Goal: Navigation & Orientation: Find specific page/section

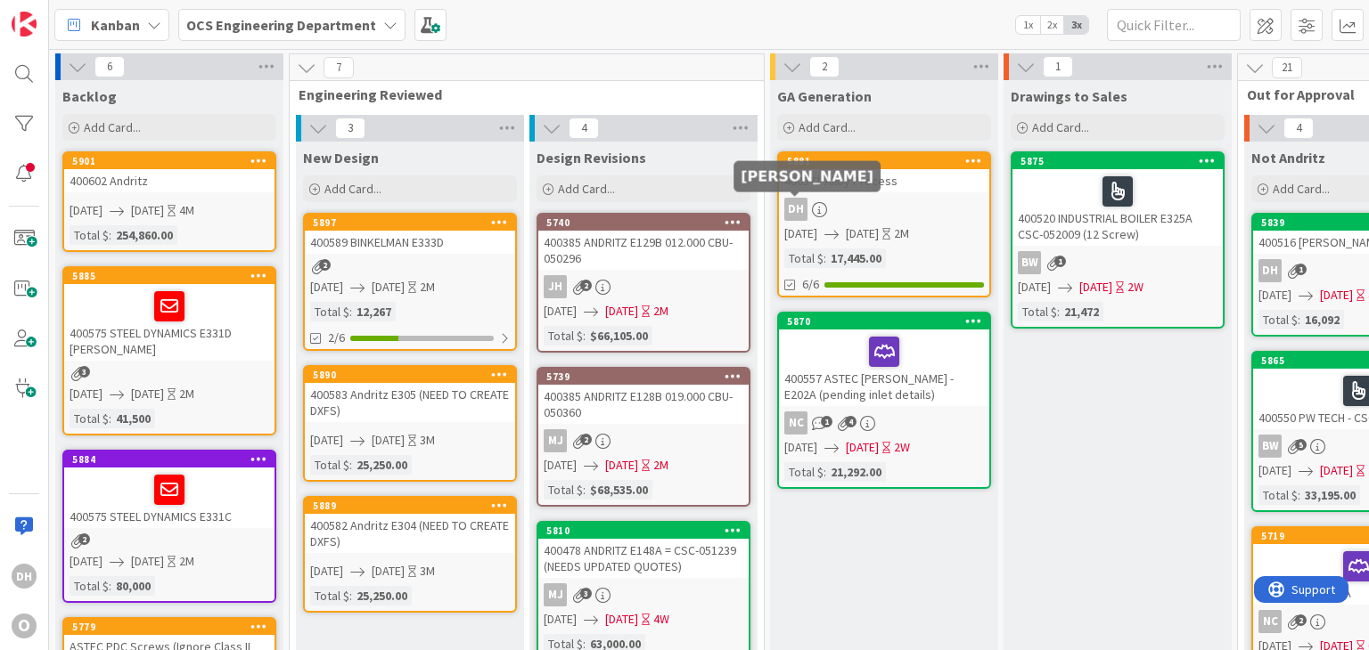
click at [847, 183] on div "400571 Alloy Process" at bounding box center [884, 180] width 210 height 23
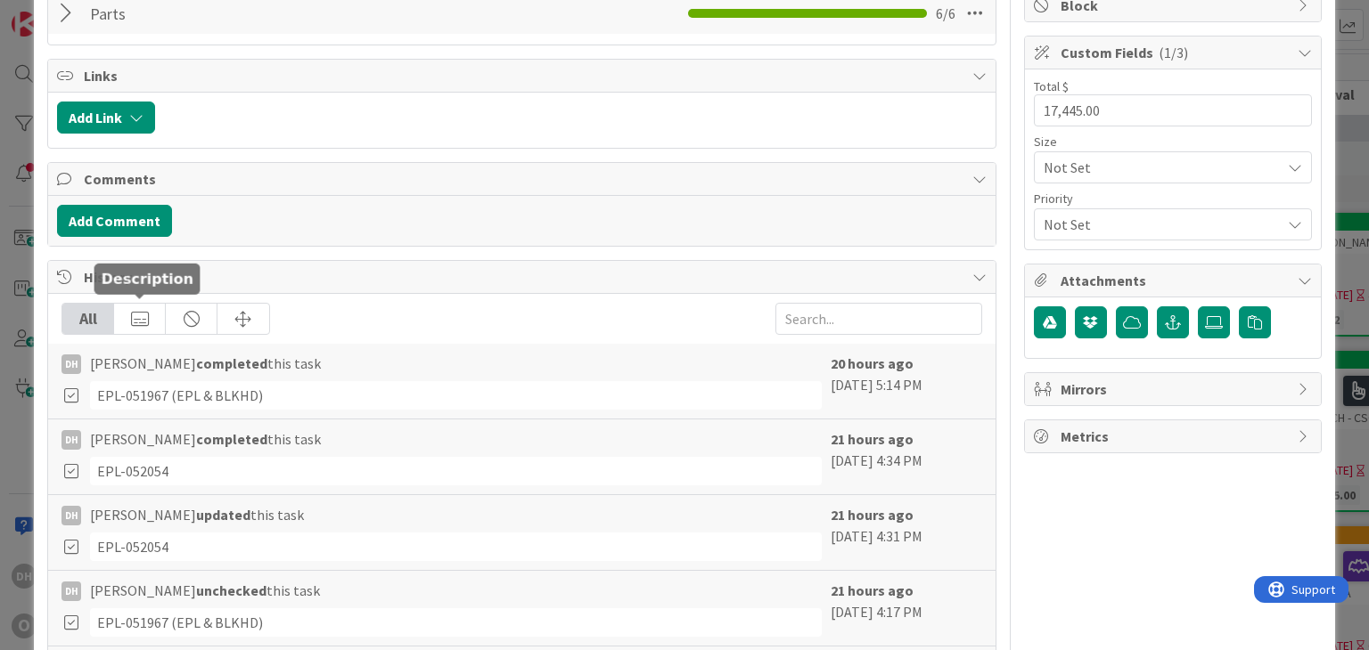
click at [146, 312] on div at bounding box center [140, 319] width 52 height 30
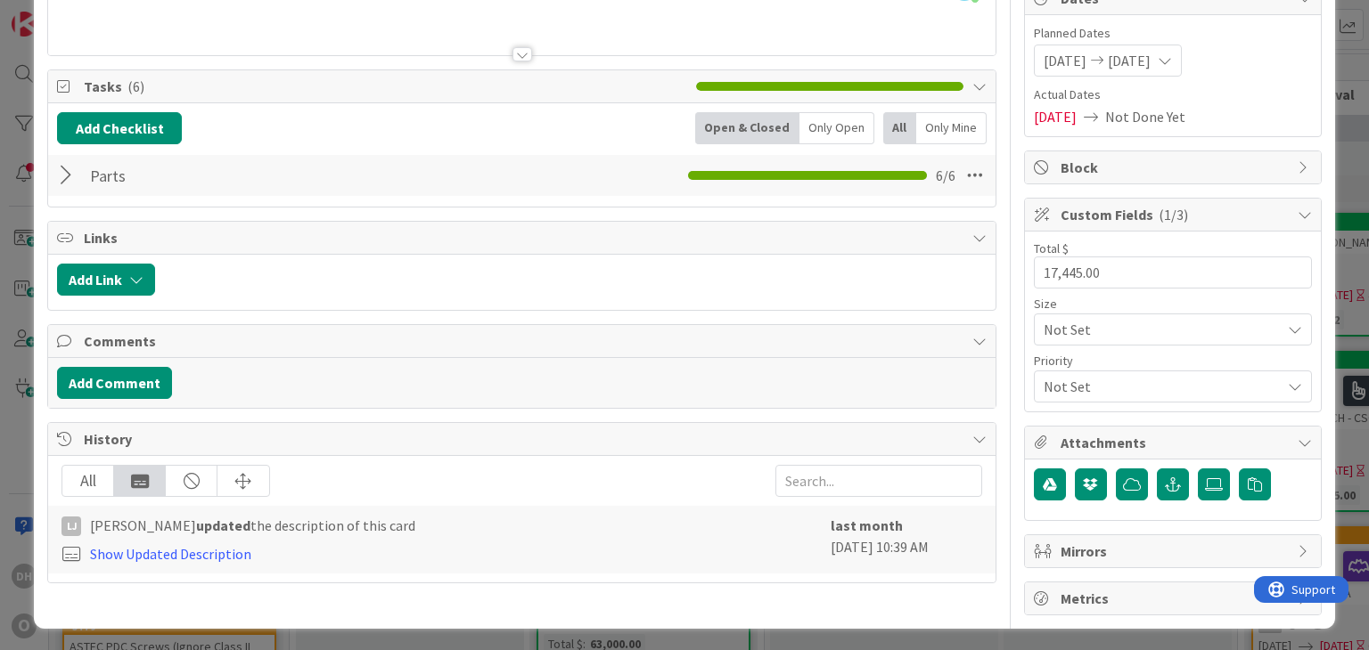
click at [97, 477] on div "All" at bounding box center [88, 481] width 52 height 30
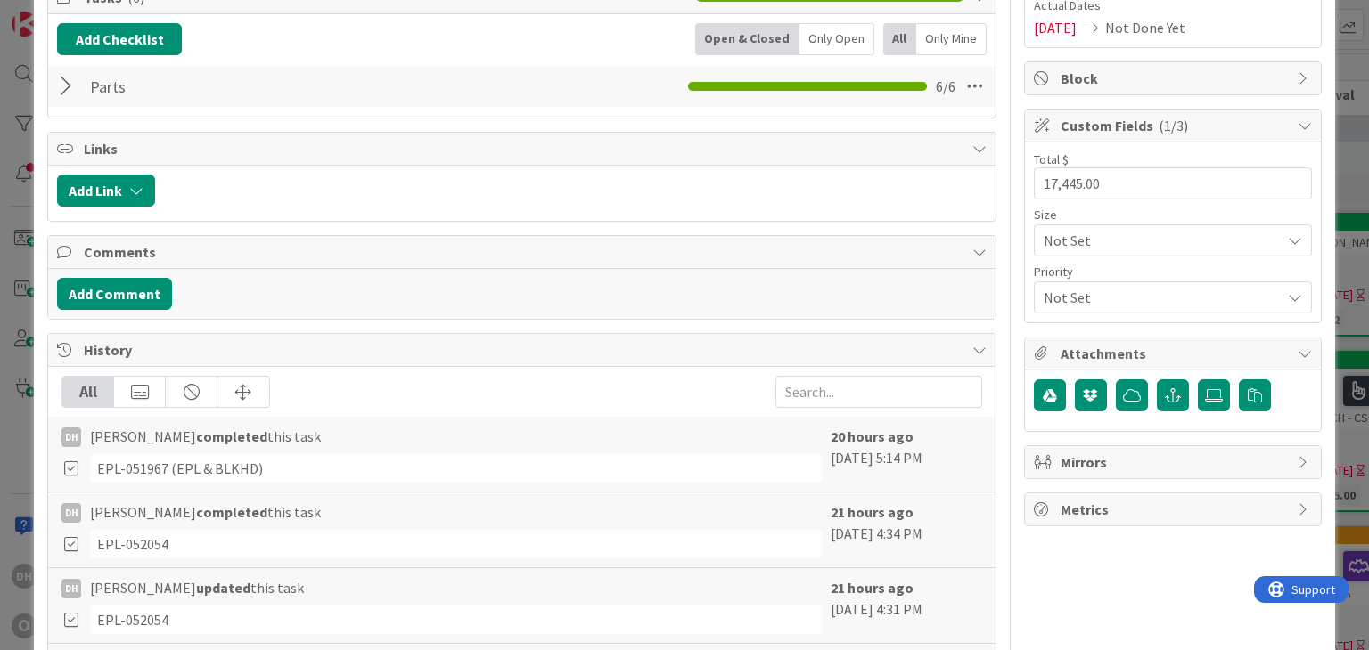
scroll to position [0, 0]
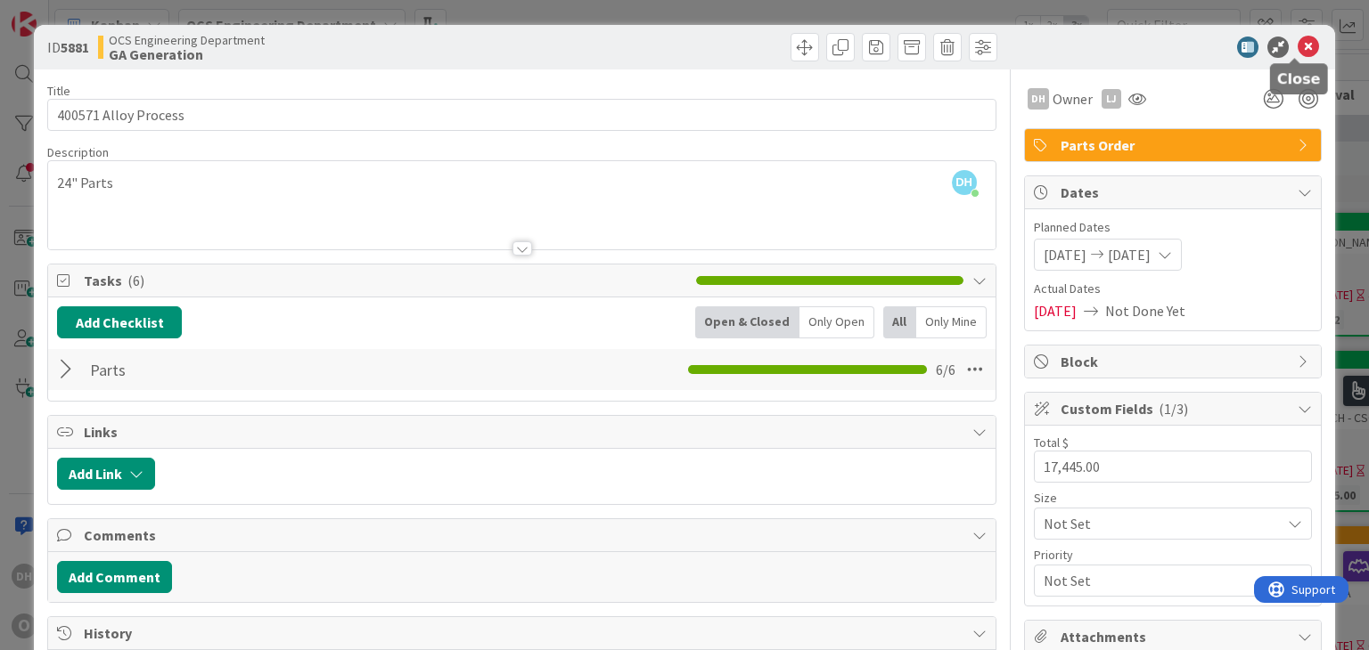
click at [1302, 40] on icon at bounding box center [1307, 47] width 21 height 21
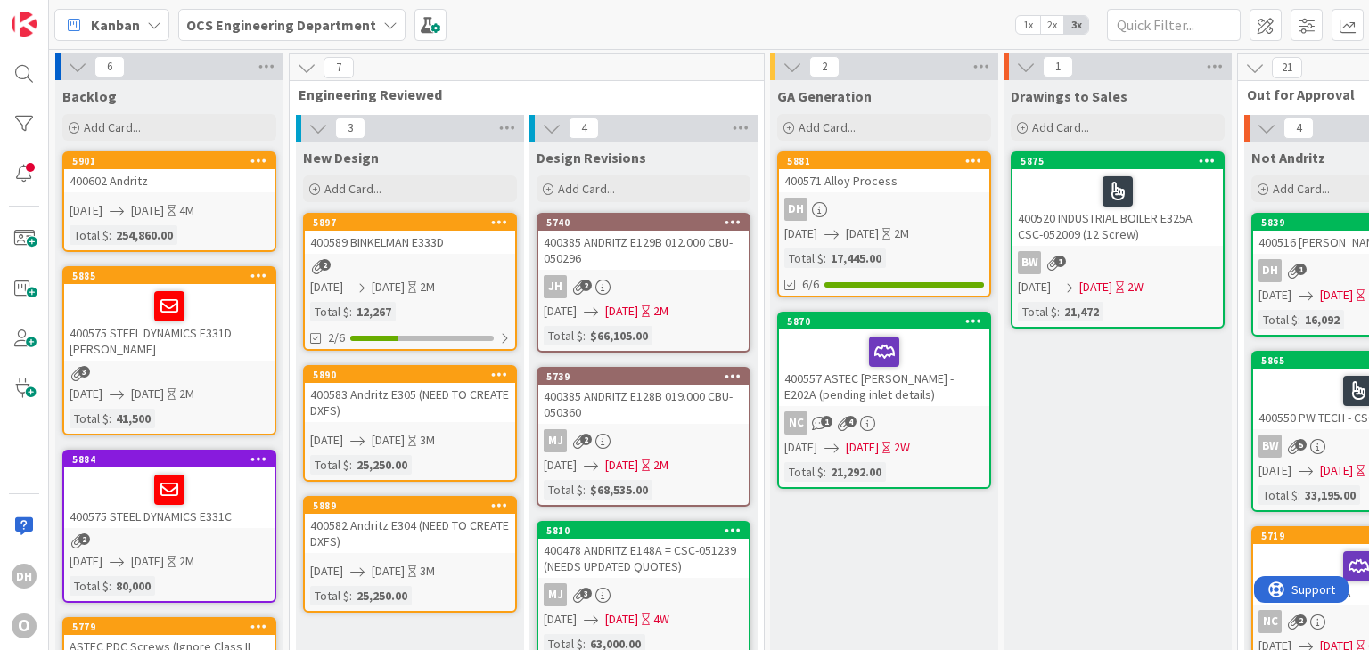
click at [908, 181] on div "400571 Alloy Process" at bounding box center [884, 180] width 210 height 23
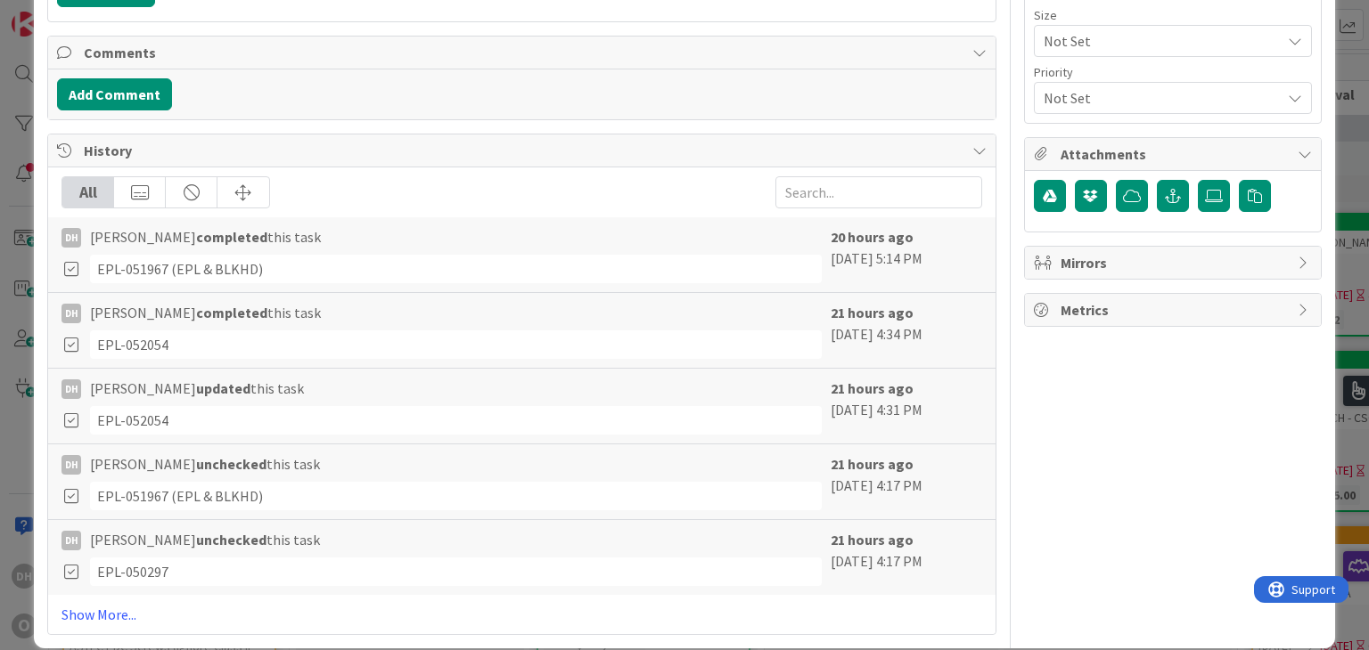
scroll to position [502, 0]
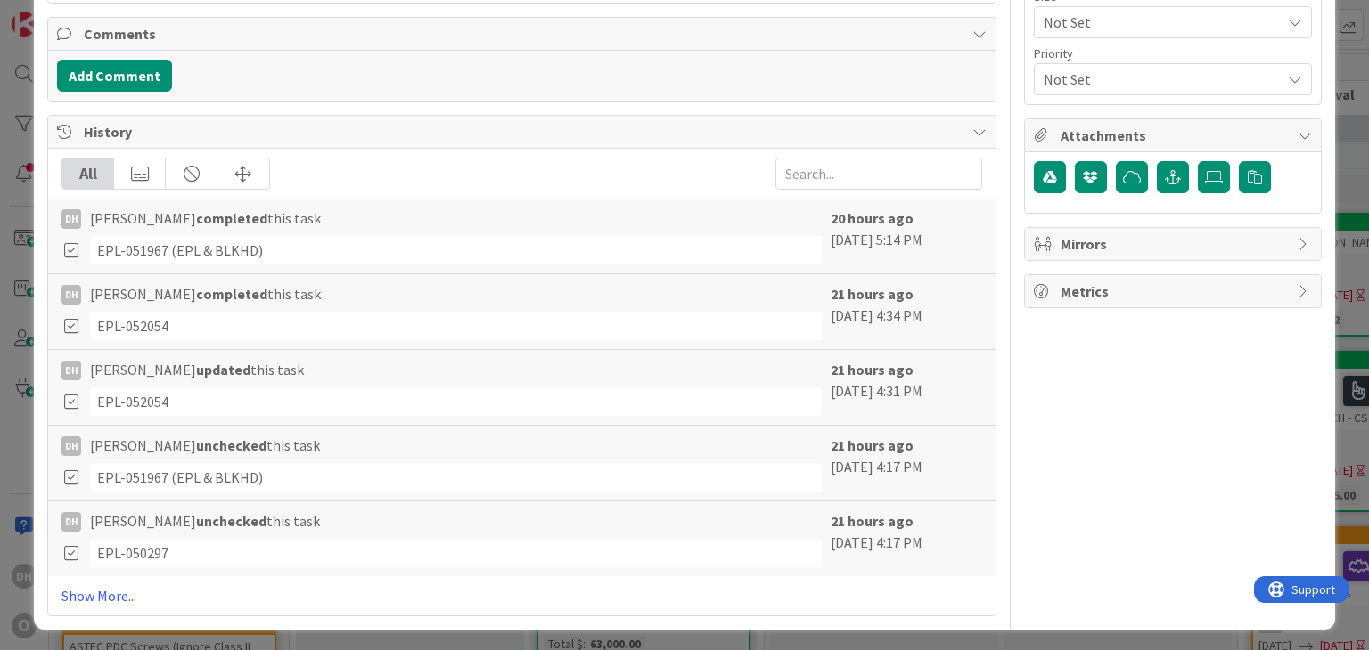
click at [273, 176] on div "All" at bounding box center [520, 174] width 919 height 32
click at [239, 163] on div at bounding box center [243, 174] width 52 height 30
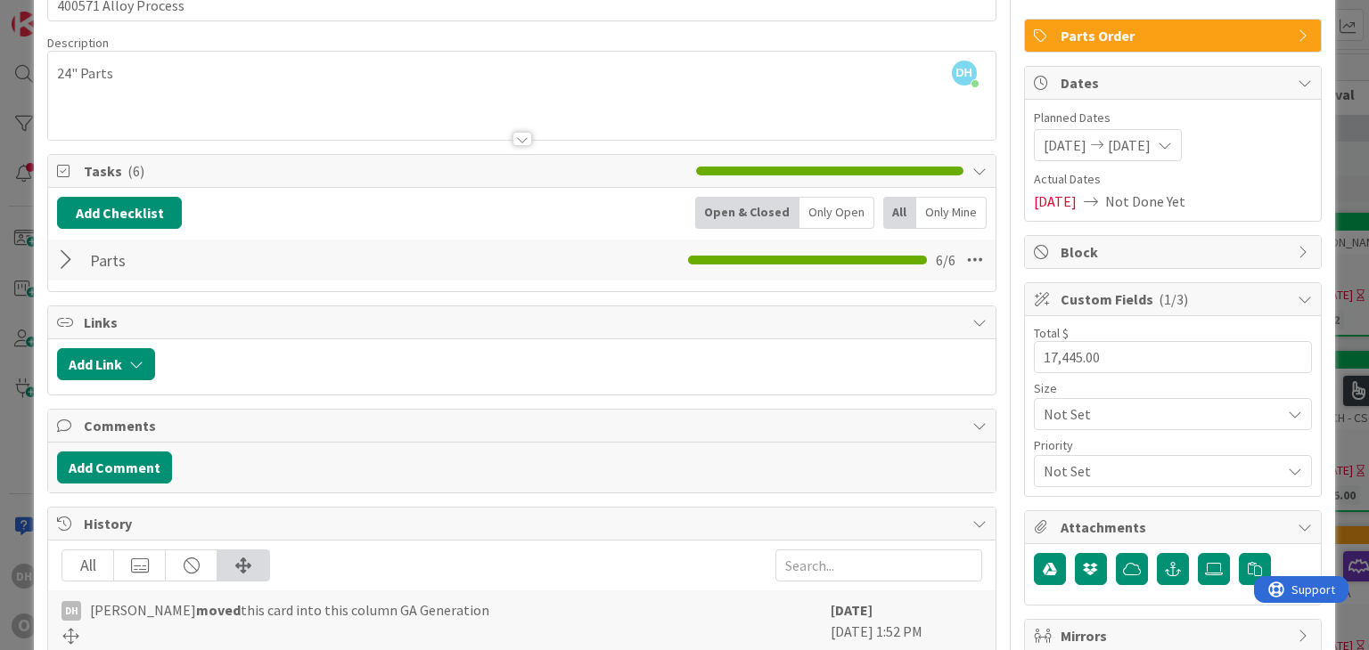
scroll to position [0, 0]
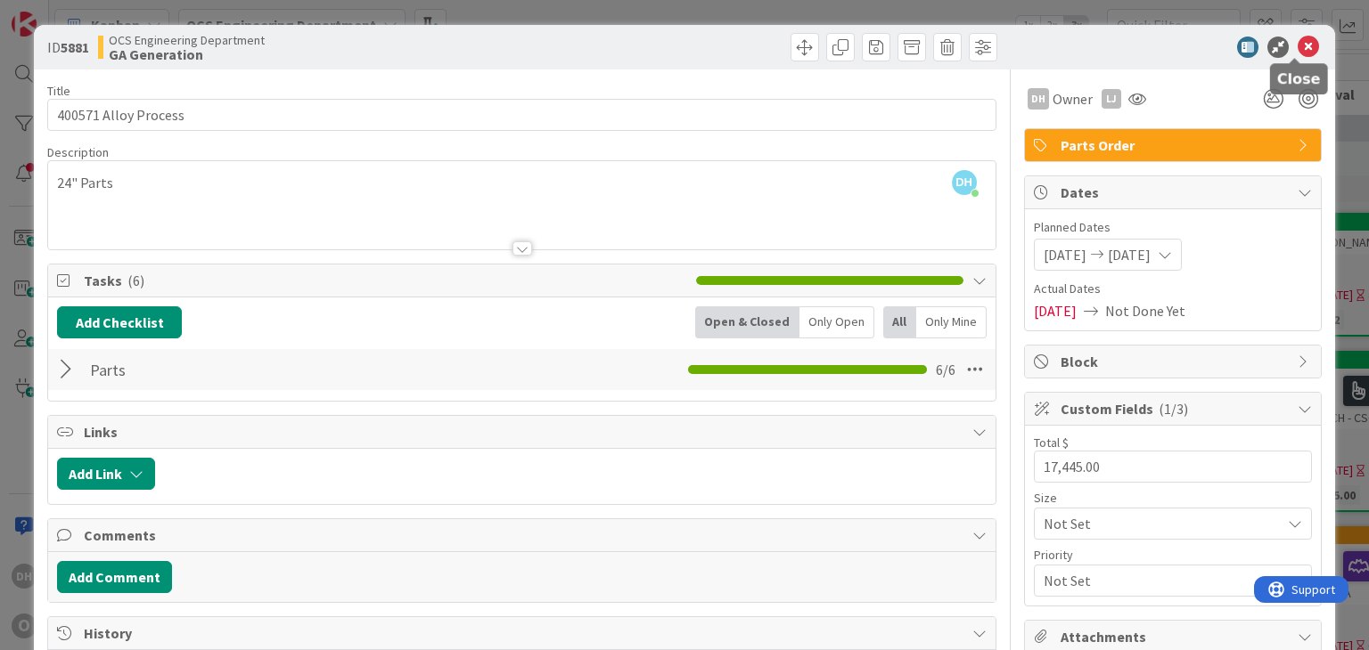
click at [1299, 47] on icon at bounding box center [1307, 47] width 21 height 21
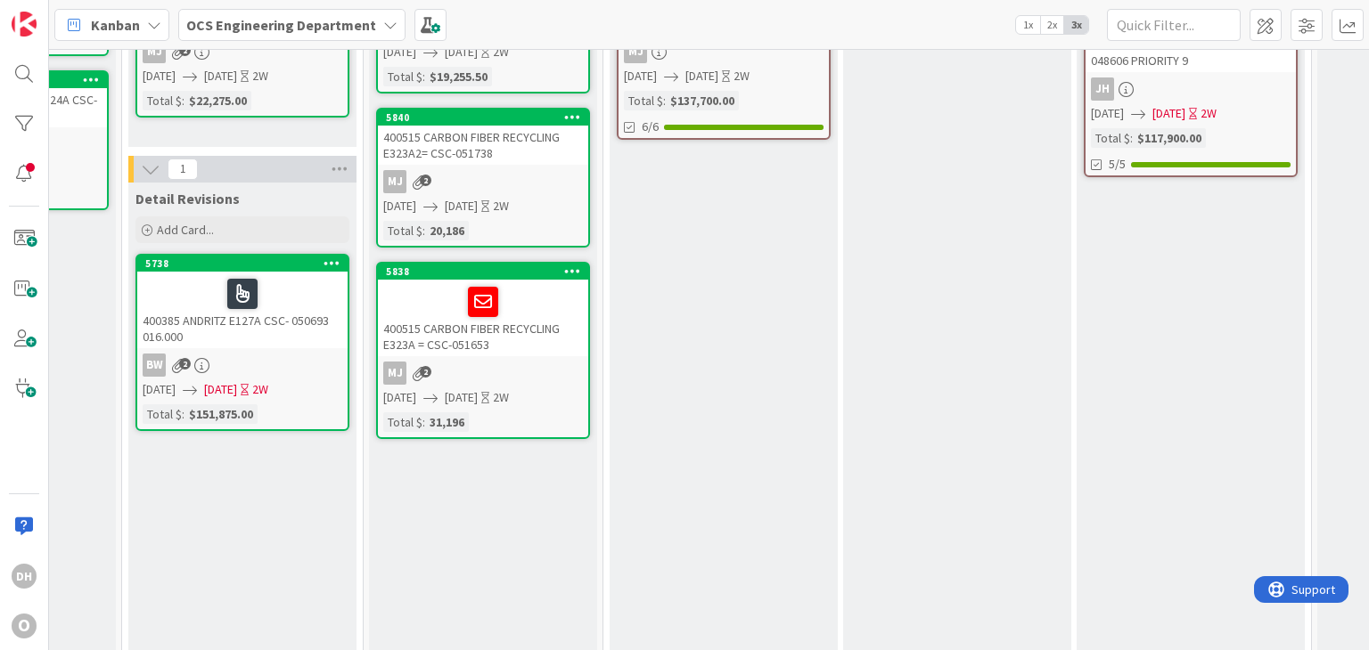
scroll to position [89, 1597]
